Goal: Information Seeking & Learning: Learn about a topic

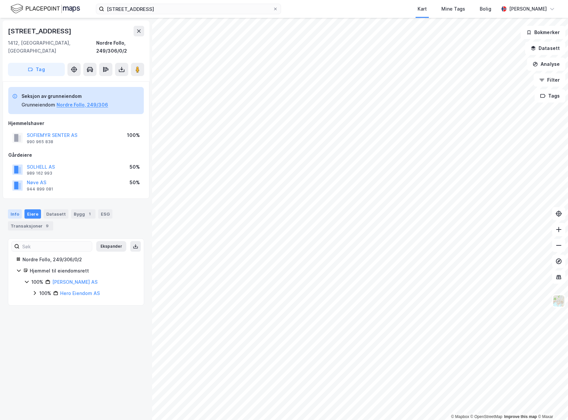
click at [10, 209] on div "Info" at bounding box center [15, 213] width 14 height 9
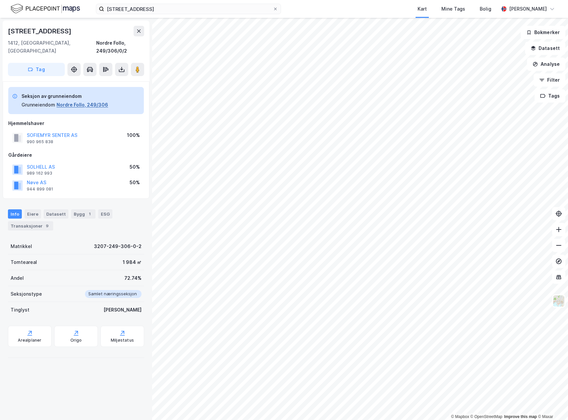
click at [65, 101] on button "Nordre Follo, 249/306" at bounding box center [83, 105] width 52 height 8
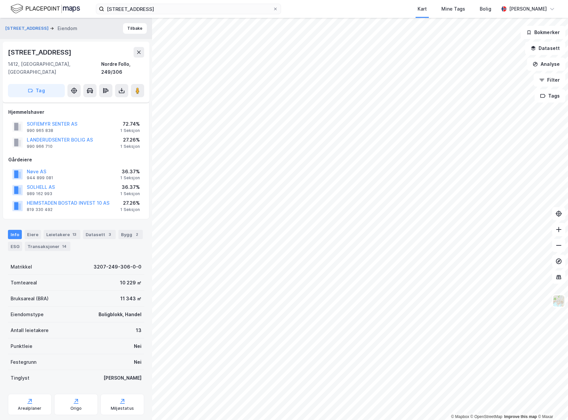
scroll to position [62, 0]
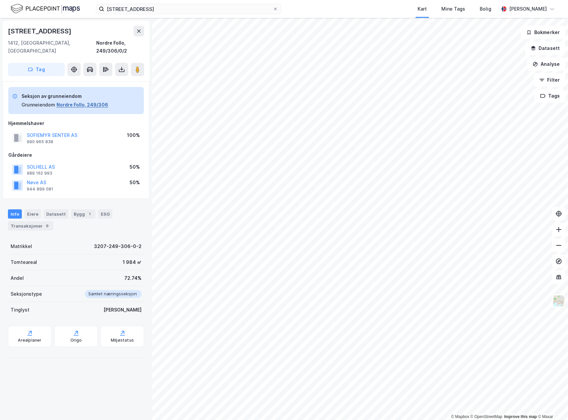
click at [74, 101] on button "Nordre Follo, 249/306" at bounding box center [83, 105] width 52 height 8
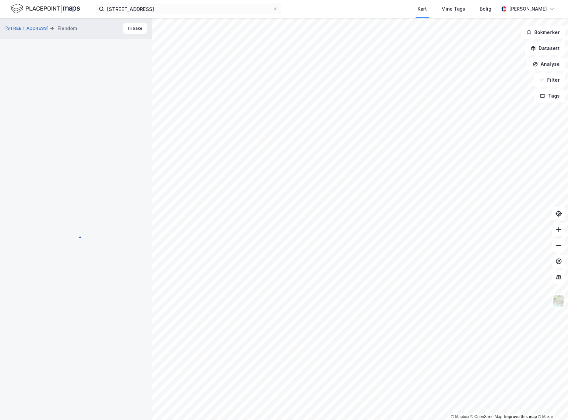
scroll to position [62, 0]
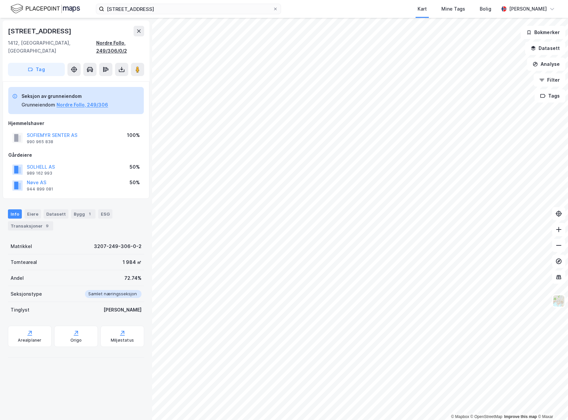
click at [105, 43] on div "Nordre Follo, 249/306/0/2" at bounding box center [120, 47] width 48 height 16
click at [112, 42] on div "Nordre Follo, 249/306/0/2" at bounding box center [120, 47] width 48 height 16
click at [84, 101] on button "Nordre Follo, 249/306" at bounding box center [83, 105] width 52 height 8
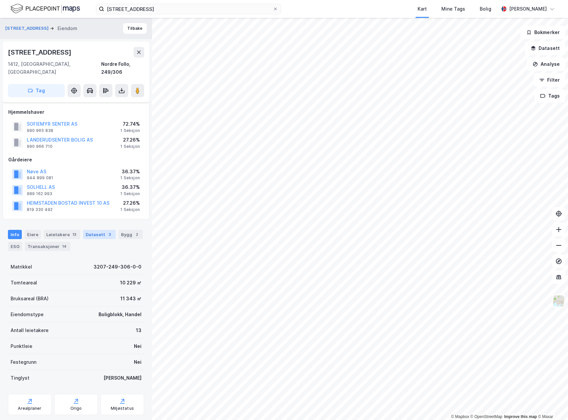
scroll to position [62, 0]
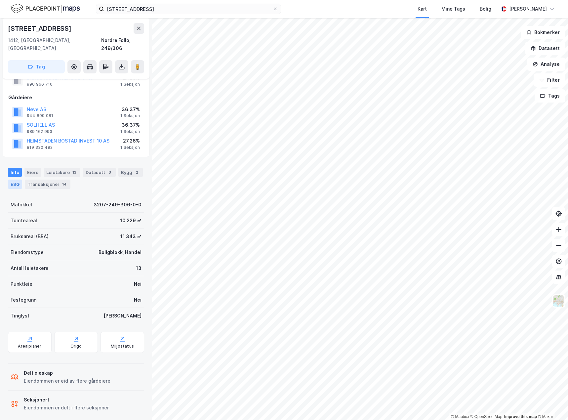
click at [15, 180] on div "ESG" at bounding box center [15, 184] width 14 height 9
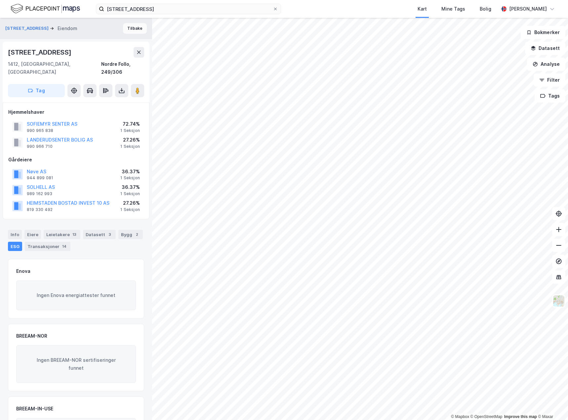
click at [124, 28] on button "Tilbake" at bounding box center [135, 28] width 24 height 11
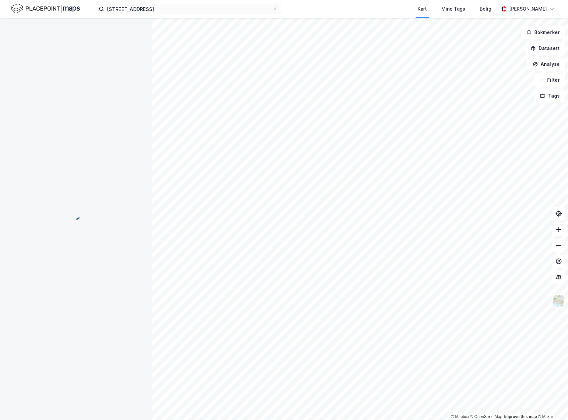
scroll to position [0, 0]
